Goal: Information Seeking & Learning: Check status

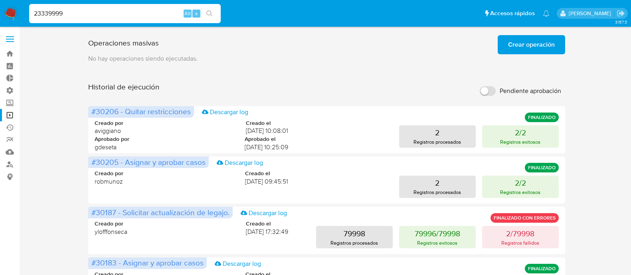
scroll to position [263, 0]
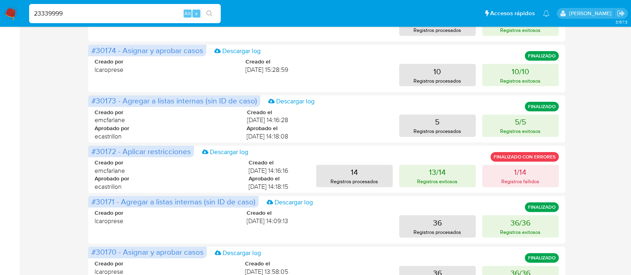
type input "23339999"
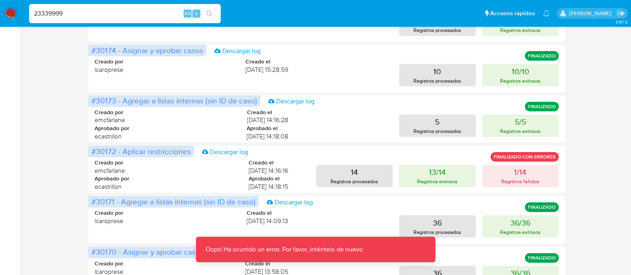
click at [9, 14] on img at bounding box center [11, 14] width 14 height 14
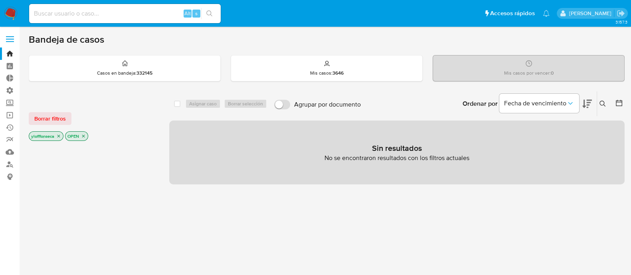
click at [98, 18] on input at bounding box center [125, 13] width 192 height 10
paste input "23339999"
type input "23339999"
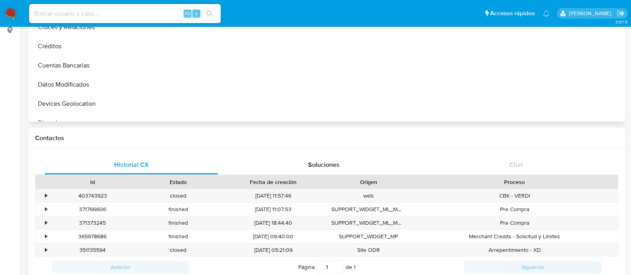
scroll to position [349, 0]
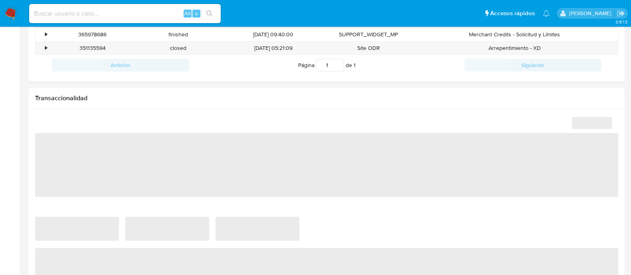
select select "10"
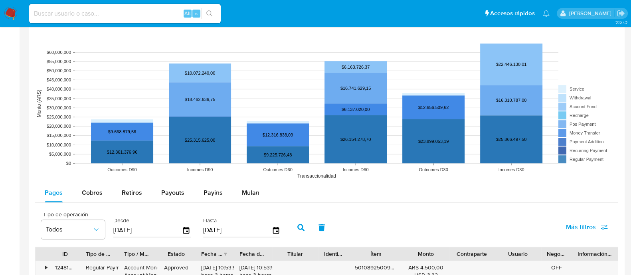
scroll to position [698, 0]
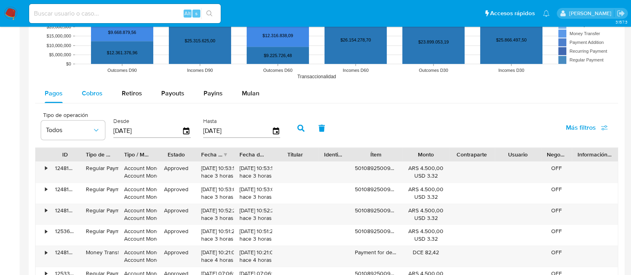
click at [93, 93] on span "Cobros" at bounding box center [92, 93] width 21 height 9
select select "10"
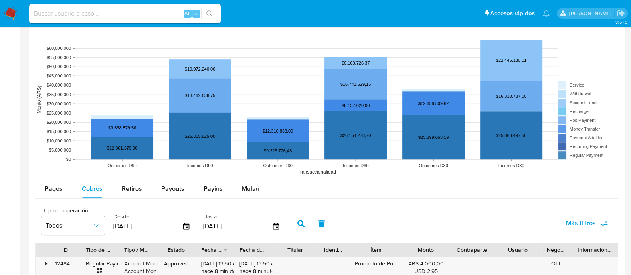
scroll to position [549, 0]
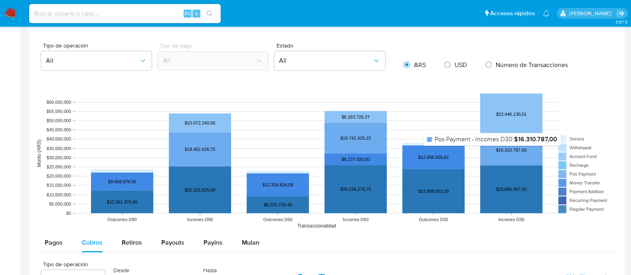
click at [492, 151] on rect at bounding box center [511, 150] width 62 height 30
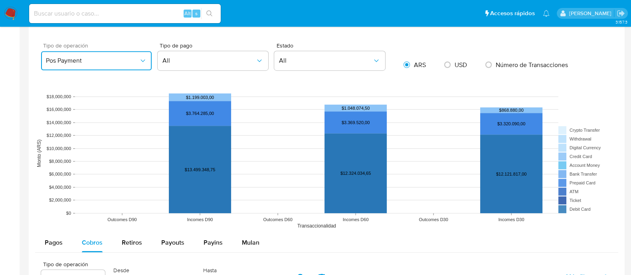
click at [111, 65] on button "Pos Payment" at bounding box center [96, 60] width 111 height 19
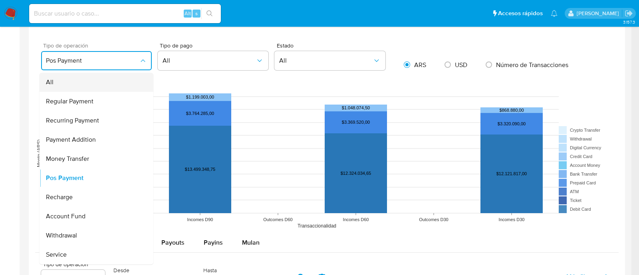
click at [101, 77] on div "All" at bounding box center [94, 82] width 96 height 19
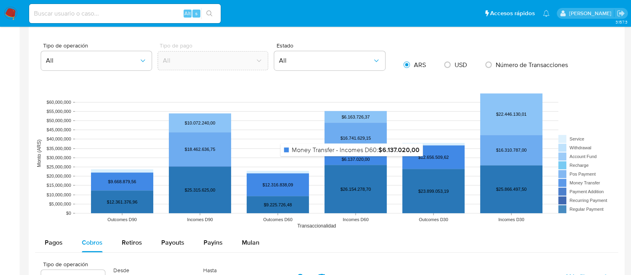
click at [354, 160] on rect at bounding box center [356, 159] width 62 height 12
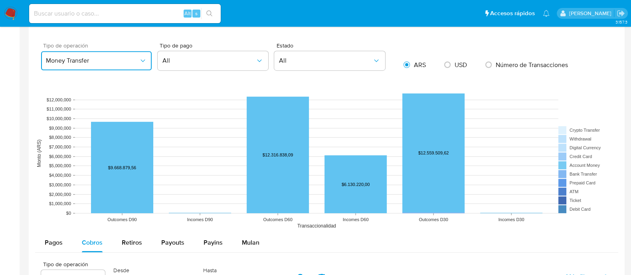
click at [110, 65] on button "Money Transfer" at bounding box center [96, 60] width 111 height 19
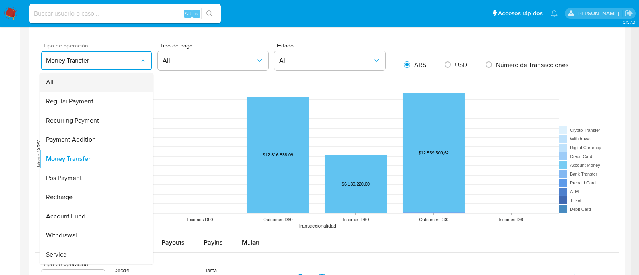
click at [107, 82] on div "All" at bounding box center [94, 82] width 96 height 19
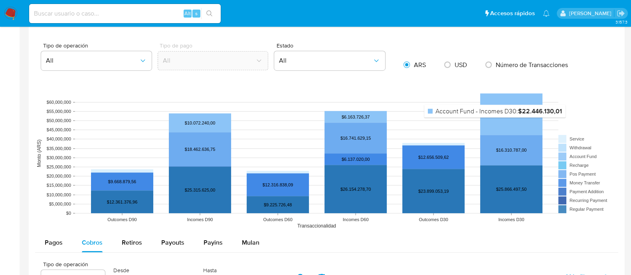
click at [495, 122] on rect at bounding box center [511, 114] width 62 height 42
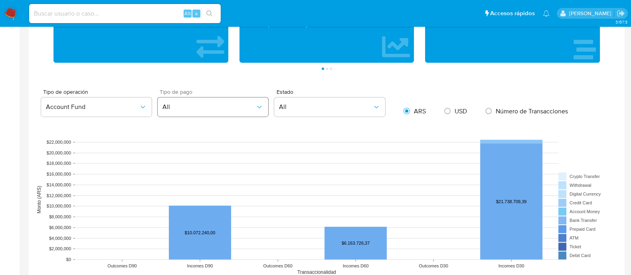
scroll to position [499, 0]
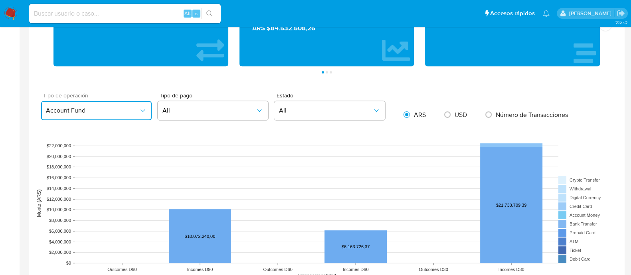
click at [105, 113] on span "Account Fund" at bounding box center [92, 111] width 93 height 8
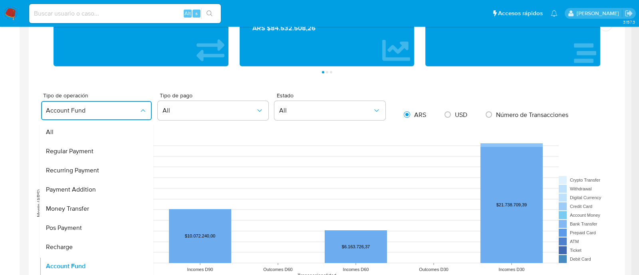
click at [312, 86] on div "USD Cambiar entre moneda local y dolar Transacciones 22123 Transaccionado Ingre…" at bounding box center [326, 279] width 583 height 628
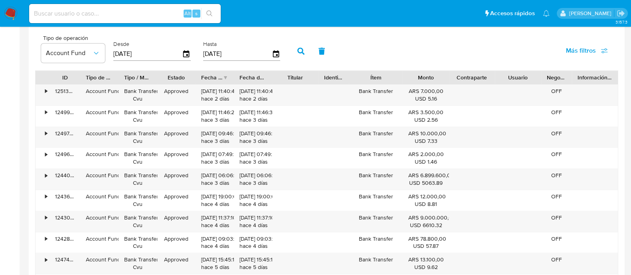
scroll to position [798, 0]
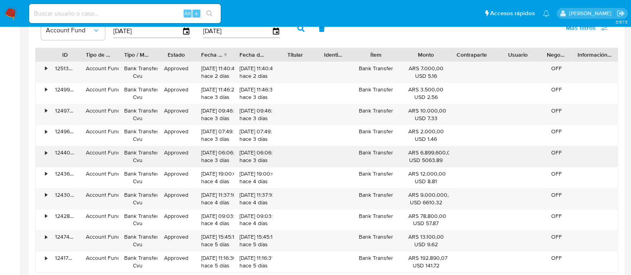
drag, startPoint x: 421, startPoint y: 150, endPoint x: 445, endPoint y: 150, distance: 24.4
click at [444, 150] on div "ARS 6.899.600,00 USD 5063.89" at bounding box center [425, 156] width 35 height 15
click at [426, 191] on div "ARS 9.000.000,00 USD 6610.32" at bounding box center [425, 198] width 35 height 15
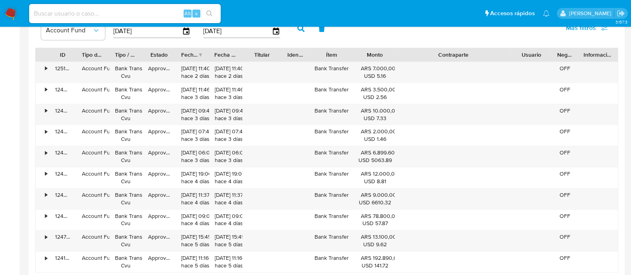
drag, startPoint x: 494, startPoint y: 54, endPoint x: 565, endPoint y: 54, distance: 70.7
click at [565, 54] on div "ID Tipo de operación Tipo / Método Estado Fecha de creación Fecha de aprobación…" at bounding box center [327, 55] width 582 height 14
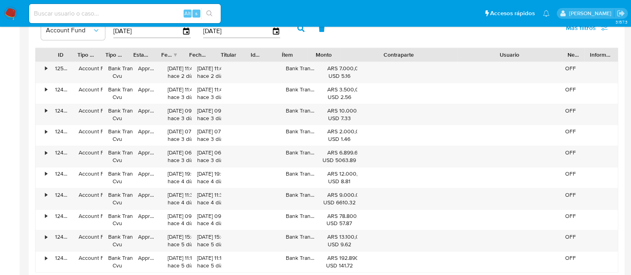
drag, startPoint x: 549, startPoint y: 55, endPoint x: 621, endPoint y: 55, distance: 71.9
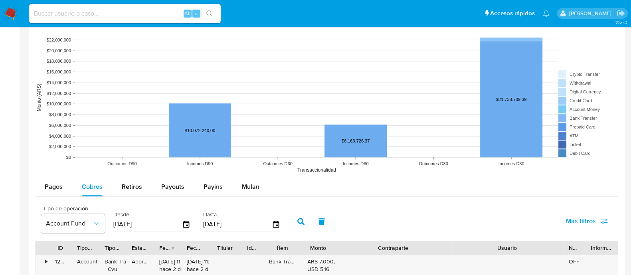
scroll to position [549, 0]
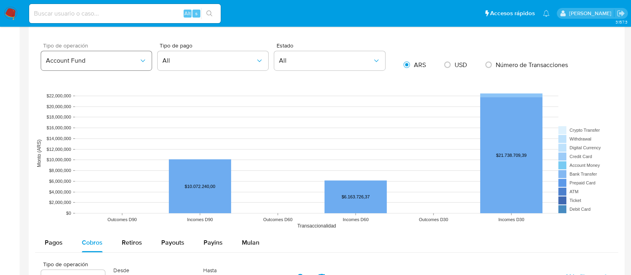
click at [85, 66] on button "Account Fund" at bounding box center [96, 60] width 111 height 19
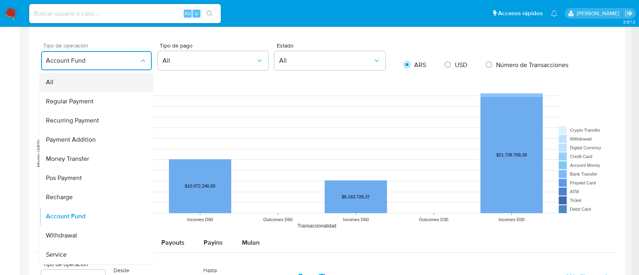
click at [77, 77] on div "All" at bounding box center [94, 82] width 96 height 19
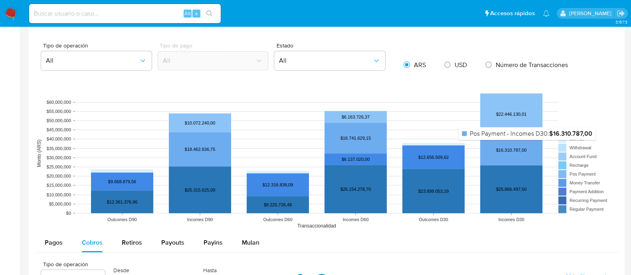
click at [526, 147] on rect at bounding box center [511, 150] width 62 height 30
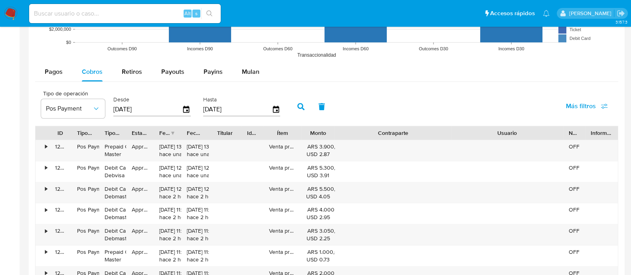
scroll to position [698, 0]
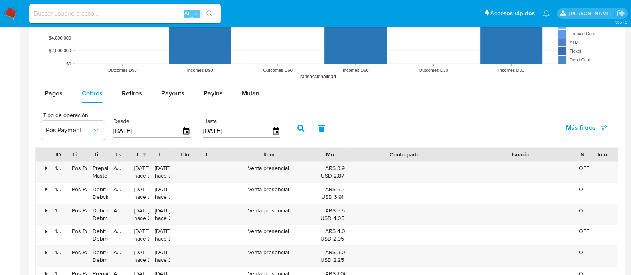
drag, startPoint x: 297, startPoint y: 156, endPoint x: 362, endPoint y: 155, distance: 64.7
click at [362, 155] on div "ID Tipo de operación Tipo / Método Estado Fecha de creación Fecha de aprobación…" at bounding box center [327, 155] width 582 height 14
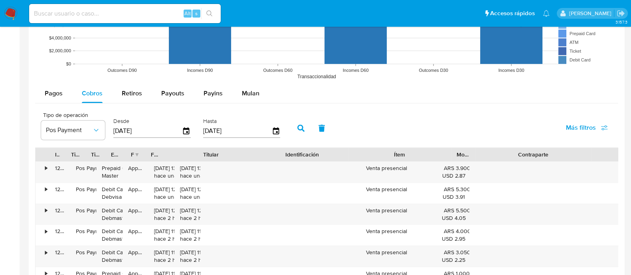
drag, startPoint x: 200, startPoint y: 156, endPoint x: 294, endPoint y: 147, distance: 93.9
click at [294, 148] on div "ID Tipo de operación Tipo / Método Estado Fecha de creación Fecha de aprobación…" at bounding box center [389, 155] width 707 height 14
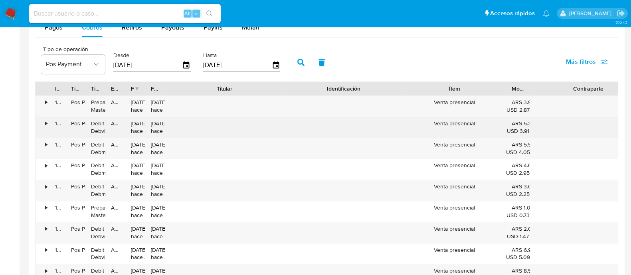
scroll to position [748, 0]
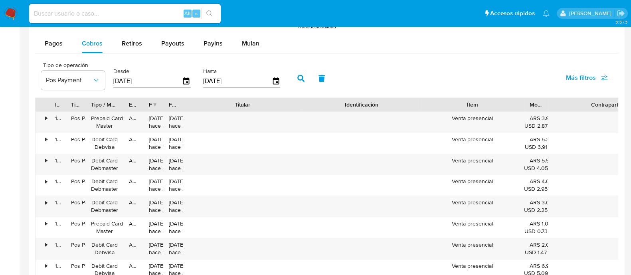
drag, startPoint x: 108, startPoint y: 98, endPoint x: 153, endPoint y: 93, distance: 45.8
click at [153, 93] on div "Tipo de operación Pos Payment Desde 11/06/2025 Hasta 08/09/2025 Más filtros ID …" at bounding box center [326, 200] width 583 height 287
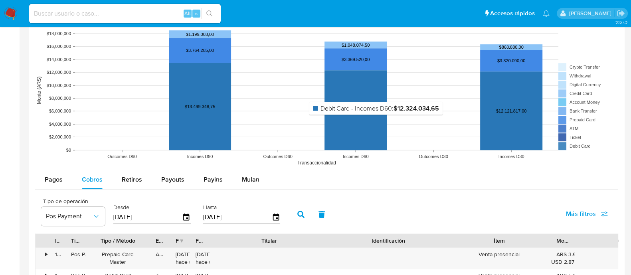
scroll to position [599, 0]
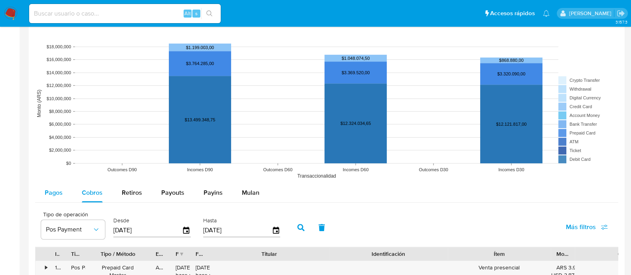
click at [53, 190] on span "Pagos" at bounding box center [54, 192] width 18 height 9
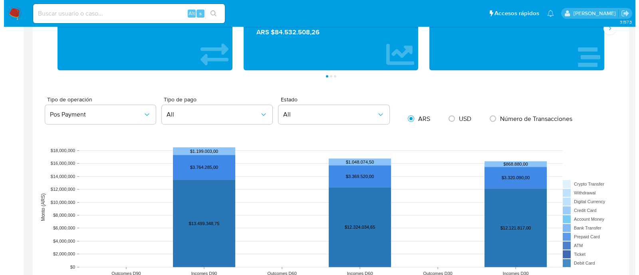
scroll to position [449, 0]
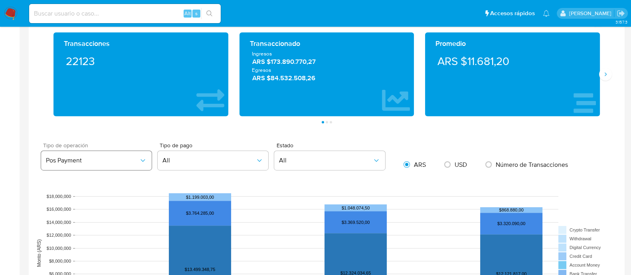
click at [100, 162] on span "Pos Payment" at bounding box center [92, 161] width 93 height 8
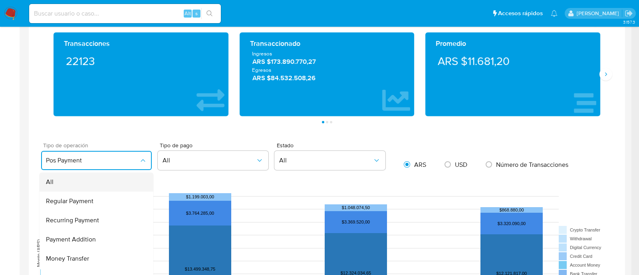
click at [97, 179] on div "All" at bounding box center [94, 181] width 96 height 19
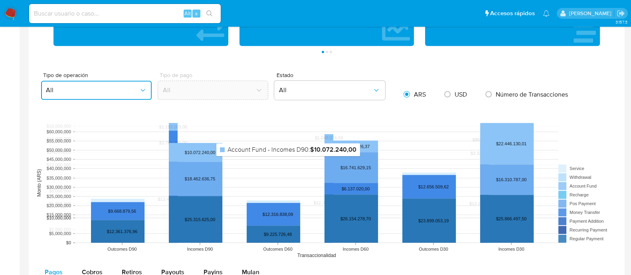
scroll to position [549, 0]
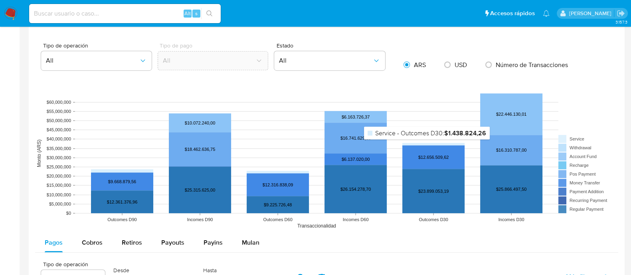
click at [428, 145] on rect at bounding box center [433, 144] width 62 height 2
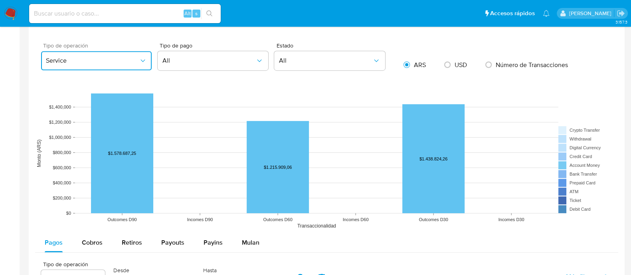
click at [92, 62] on span "Service" at bounding box center [92, 61] width 93 height 8
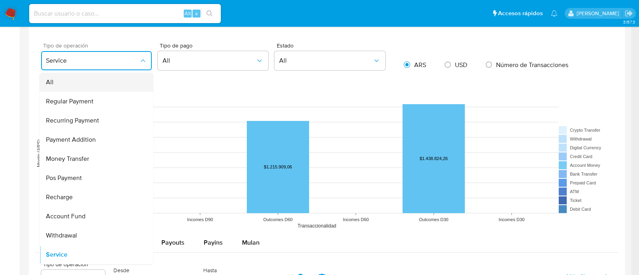
click at [92, 77] on div "All" at bounding box center [94, 82] width 96 height 19
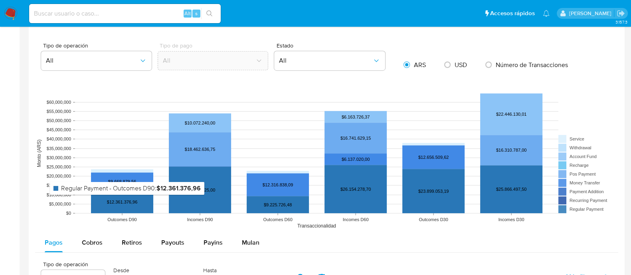
click at [127, 200] on rect at bounding box center [122, 201] width 62 height 23
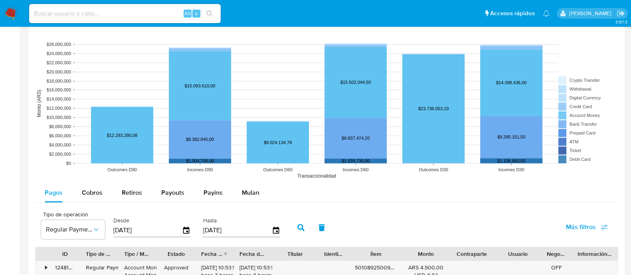
scroll to position [499, 0]
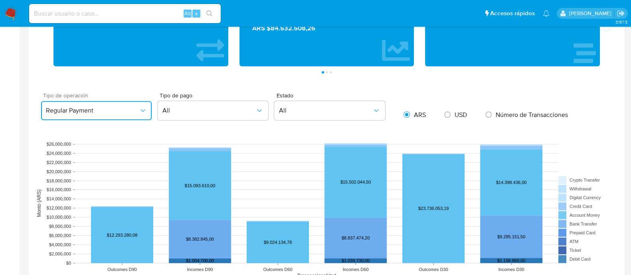
click at [97, 113] on span "Regular Payment" at bounding box center [92, 111] width 93 height 8
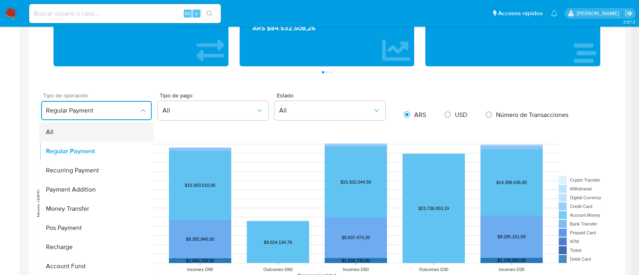
click at [96, 129] on div "All" at bounding box center [94, 132] width 96 height 19
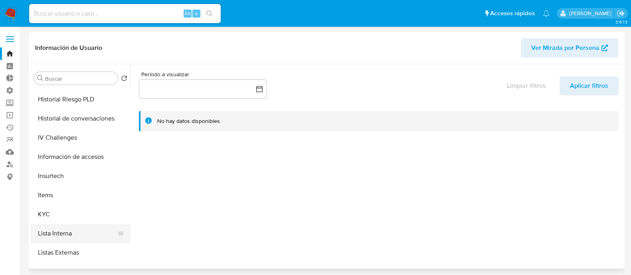
scroll to position [349, 0]
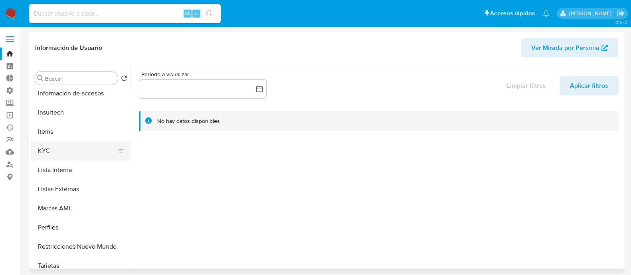
click at [53, 150] on button "KYC" at bounding box center [77, 150] width 93 height 19
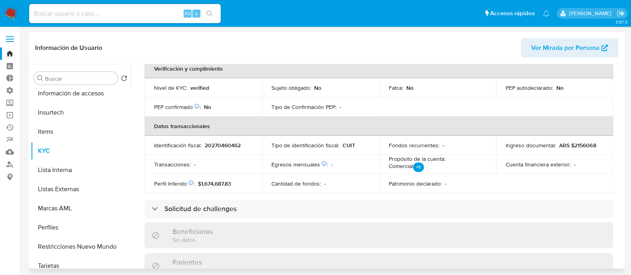
scroll to position [250, 0]
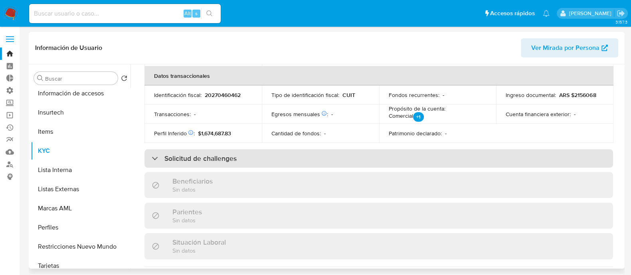
click at [227, 160] on div "Solicitud de challenges" at bounding box center [379, 158] width 469 height 18
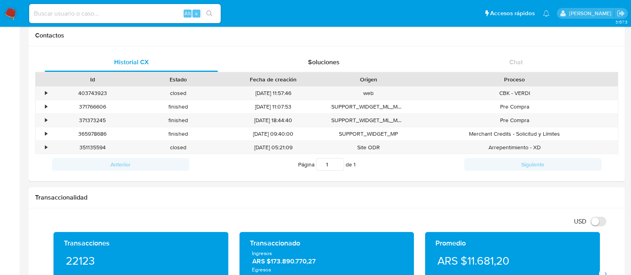
scroll to position [299, 0]
